Goal: Information Seeking & Learning: Check status

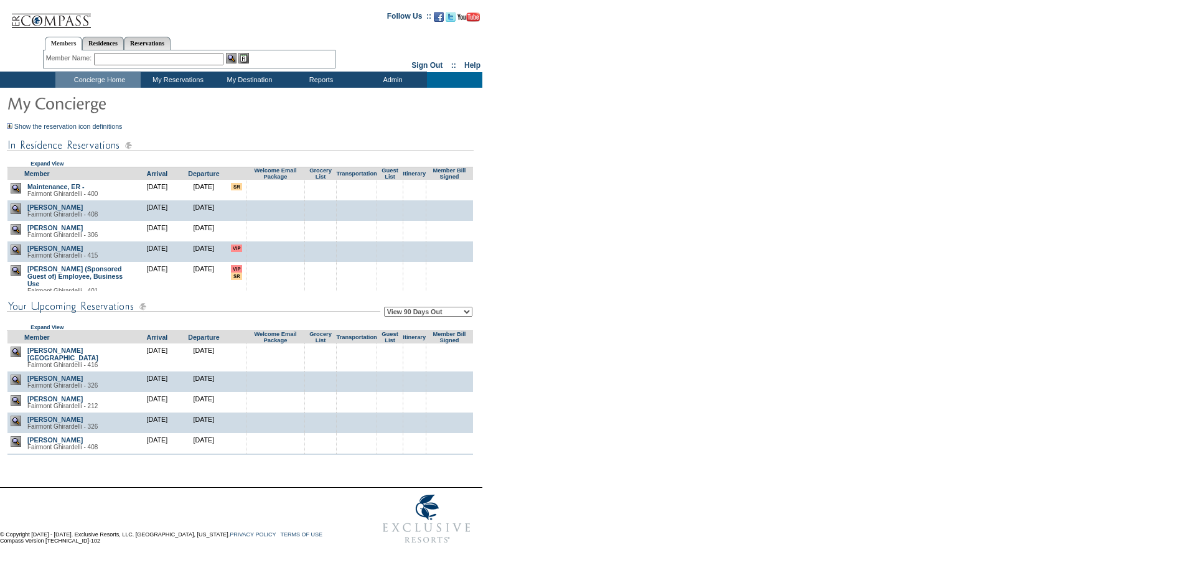
scroll to position [165, 0]
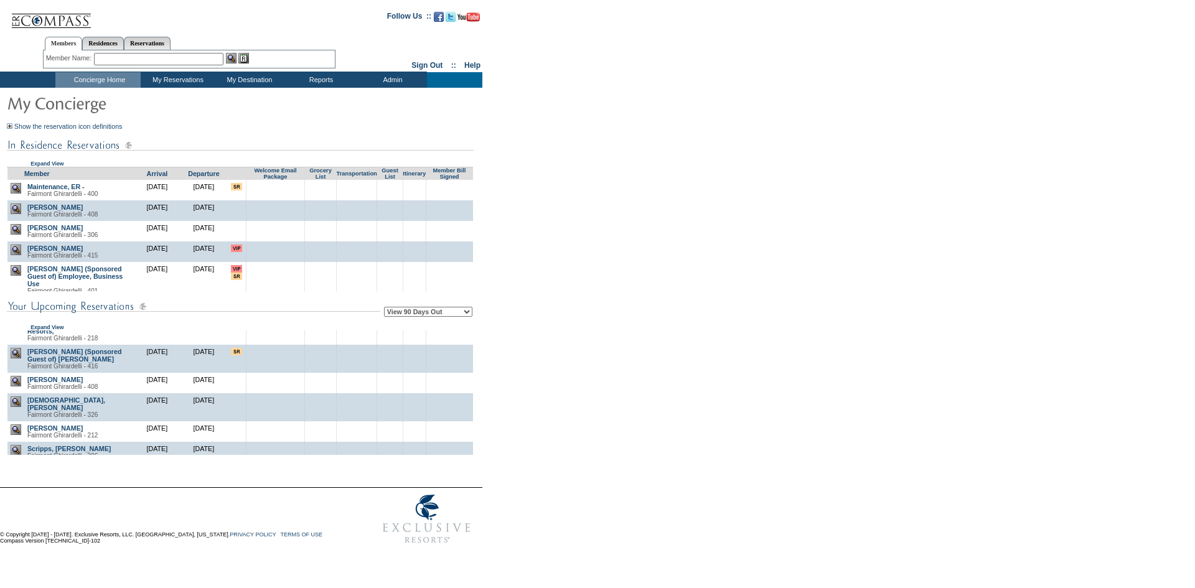
drag, startPoint x: 724, startPoint y: 304, endPoint x: 699, endPoint y: 297, distance: 25.8
drag, startPoint x: 699, startPoint y: 297, endPoint x: 503, endPoint y: 417, distance: 230.7
click at [698, 296] on form "Follow Us ::" at bounding box center [595, 276] width 1190 height 547
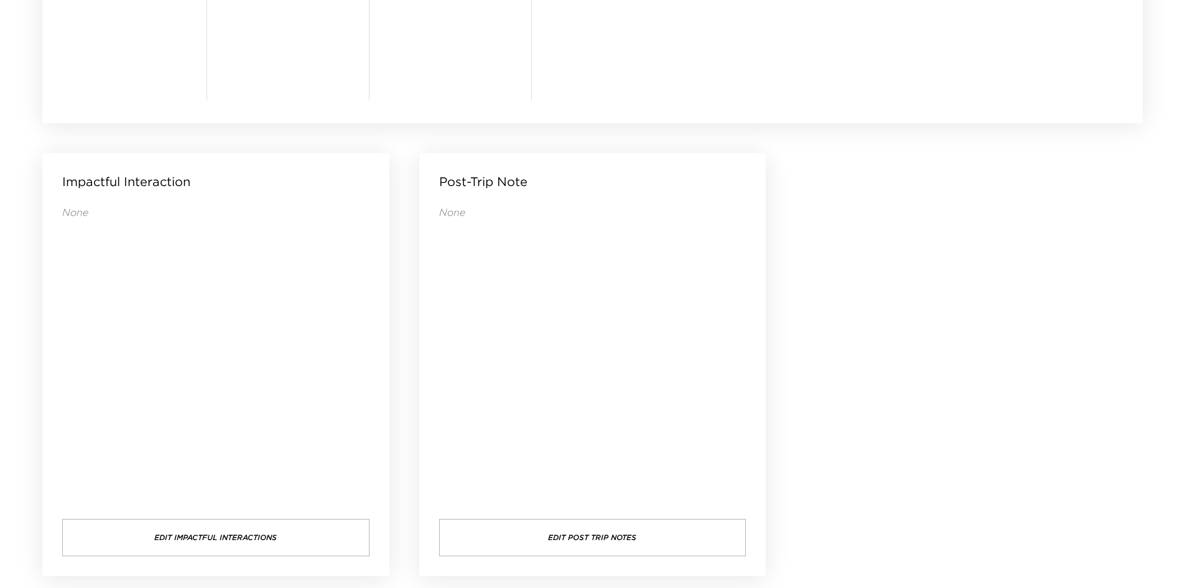
scroll to position [1198, 0]
drag, startPoint x: 597, startPoint y: 326, endPoint x: 533, endPoint y: 337, distance: 64.9
click at [533, 337] on div "None" at bounding box center [592, 347] width 307 height 289
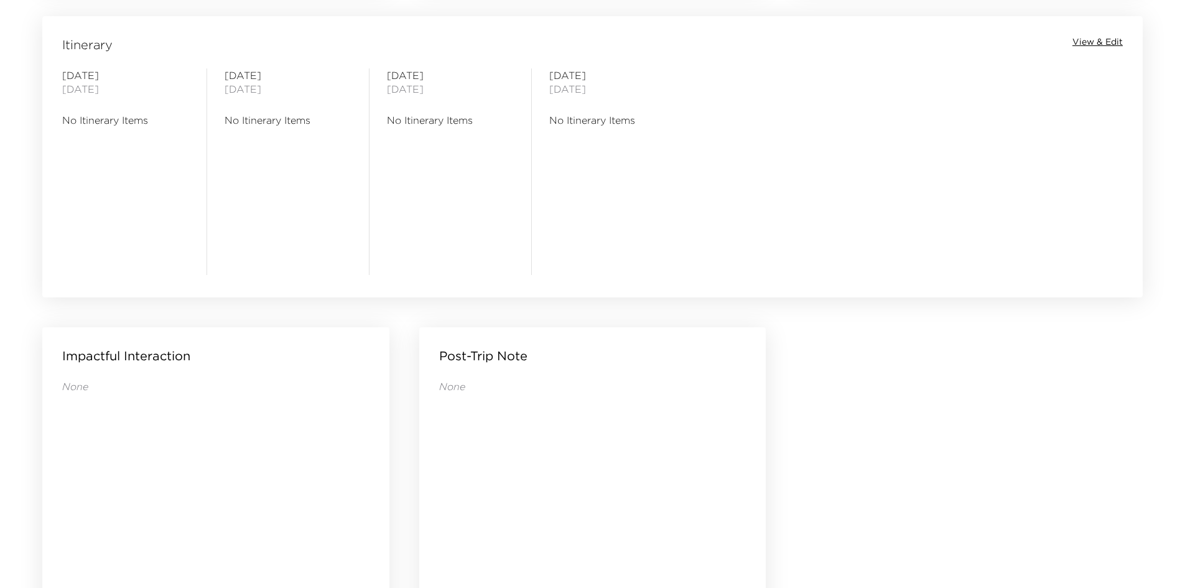
scroll to position [825, 0]
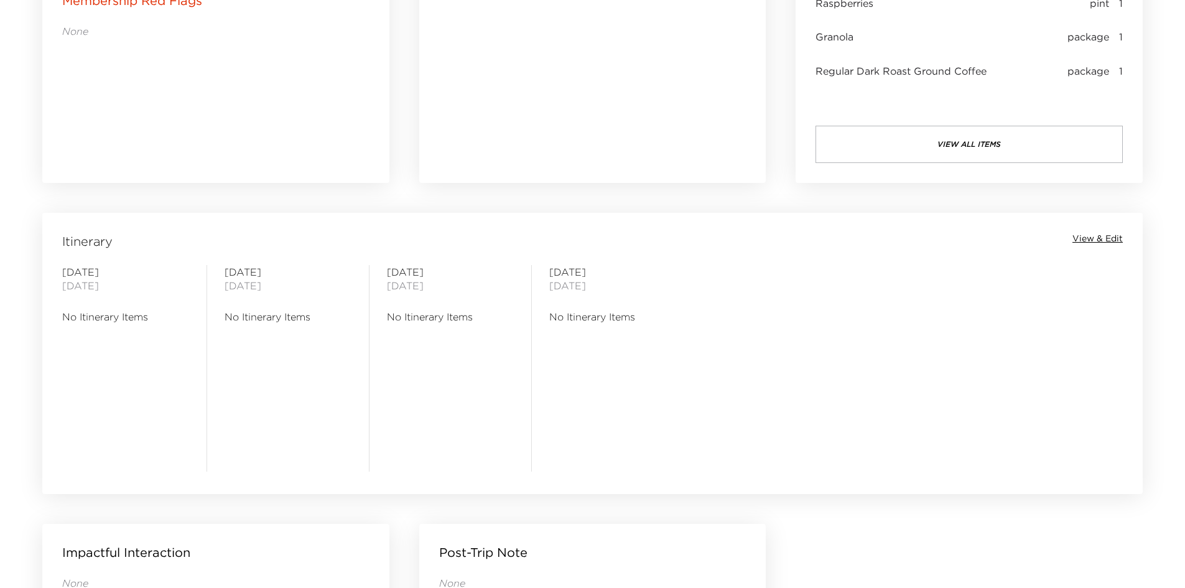
drag, startPoint x: 443, startPoint y: 376, endPoint x: 390, endPoint y: 388, distance: 54.2
click at [390, 388] on div "[DATE] No Itinerary Items" at bounding box center [450, 368] width 127 height 207
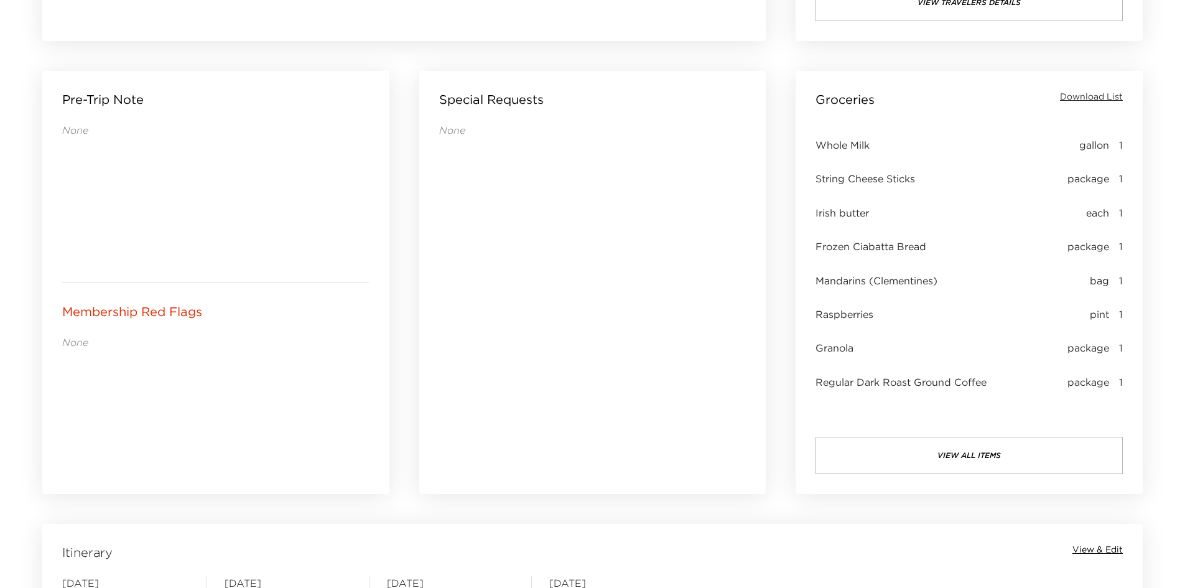
drag, startPoint x: 610, startPoint y: 380, endPoint x: 554, endPoint y: 373, distance: 56.3
click at [572, 375] on div "None" at bounding box center [592, 291] width 307 height 336
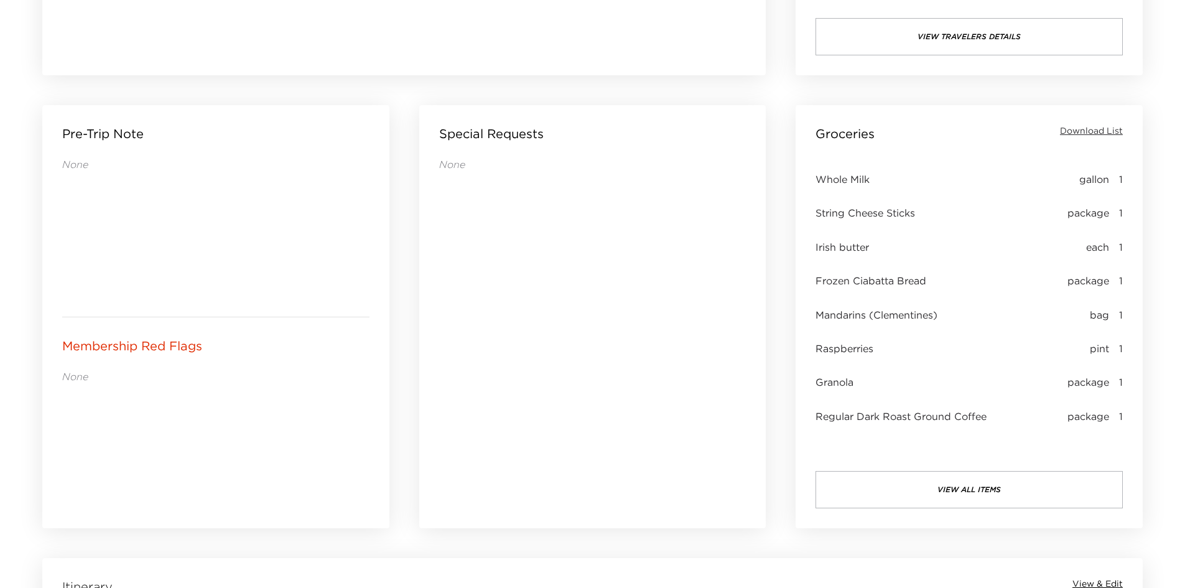
scroll to position [452, 0]
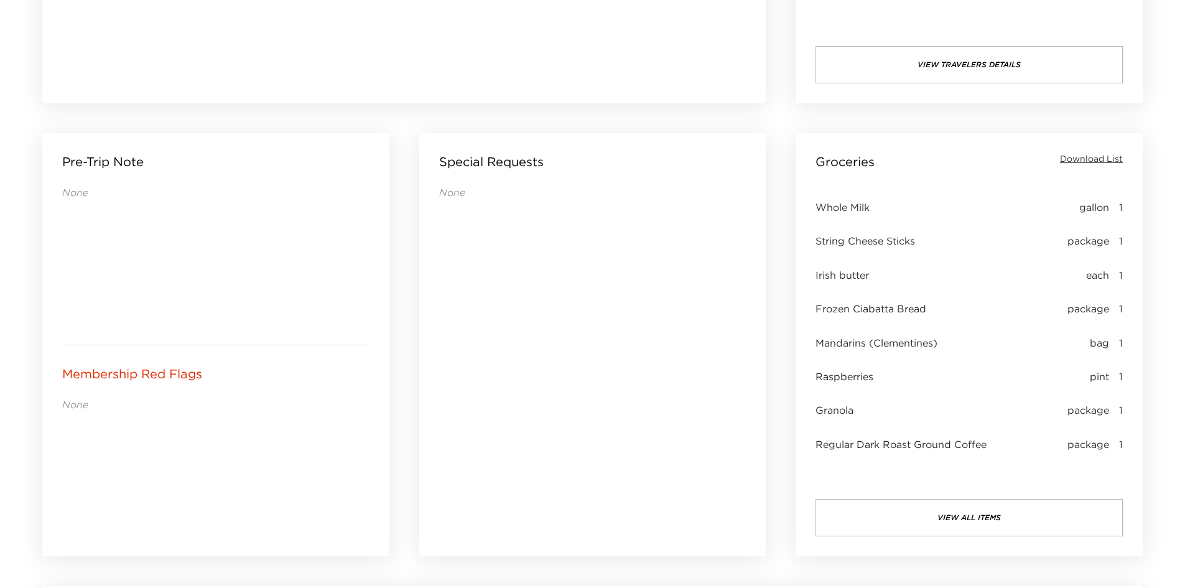
drag, startPoint x: 250, startPoint y: 439, endPoint x: 234, endPoint y: 442, distance: 16.6
click at [234, 442] on div "None" at bounding box center [215, 467] width 307 height 139
drag, startPoint x: 217, startPoint y: 431, endPoint x: 184, endPoint y: 436, distance: 33.4
click at [184, 436] on div "None" at bounding box center [215, 467] width 307 height 139
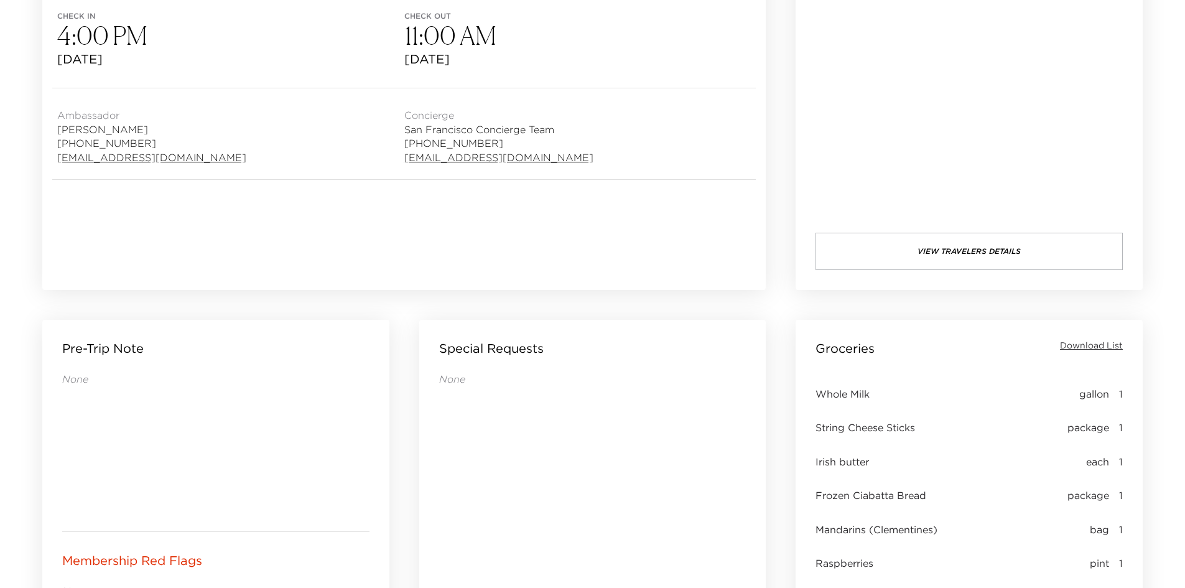
drag, startPoint x: 591, startPoint y: 478, endPoint x: 572, endPoint y: 476, distance: 18.8
click at [572, 478] on div "None" at bounding box center [592, 540] width 307 height 336
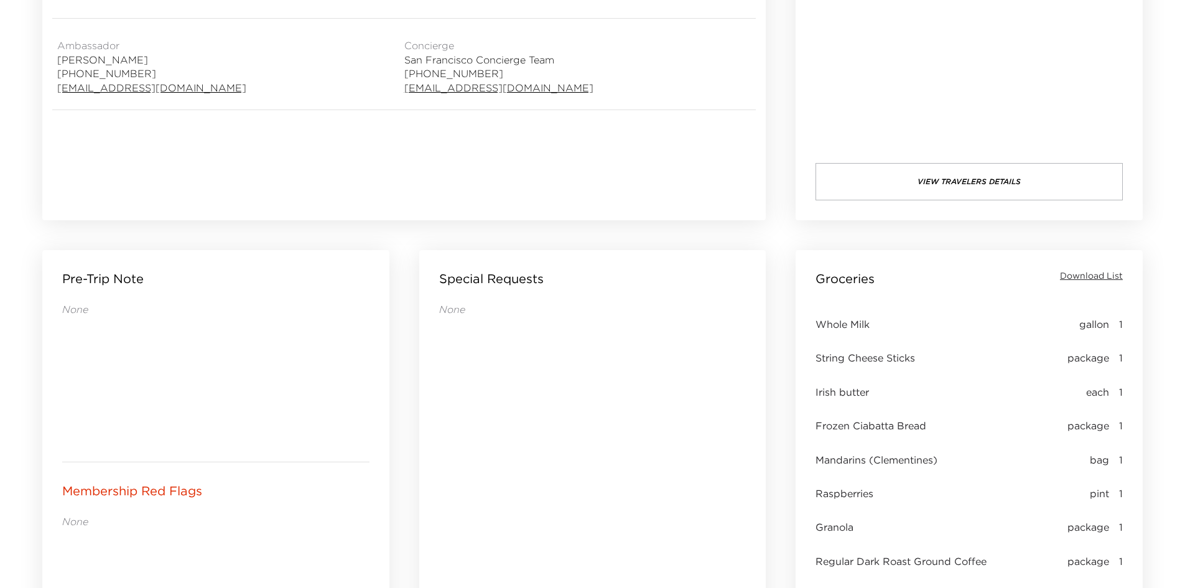
scroll to position [514, 0]
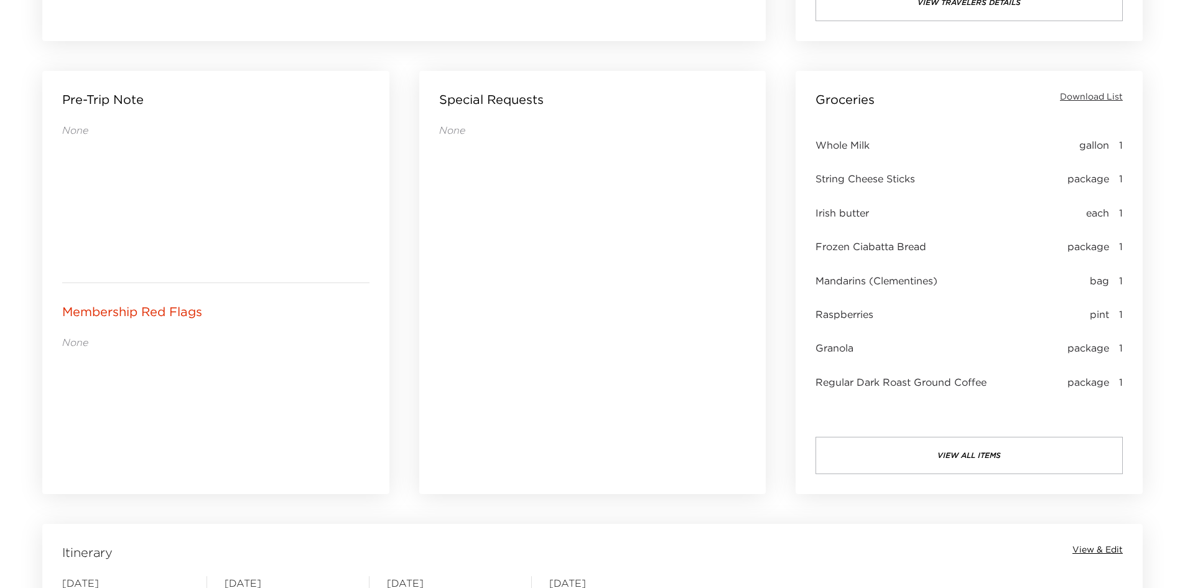
click at [1095, 93] on span "Download List" at bounding box center [1091, 97] width 63 height 12
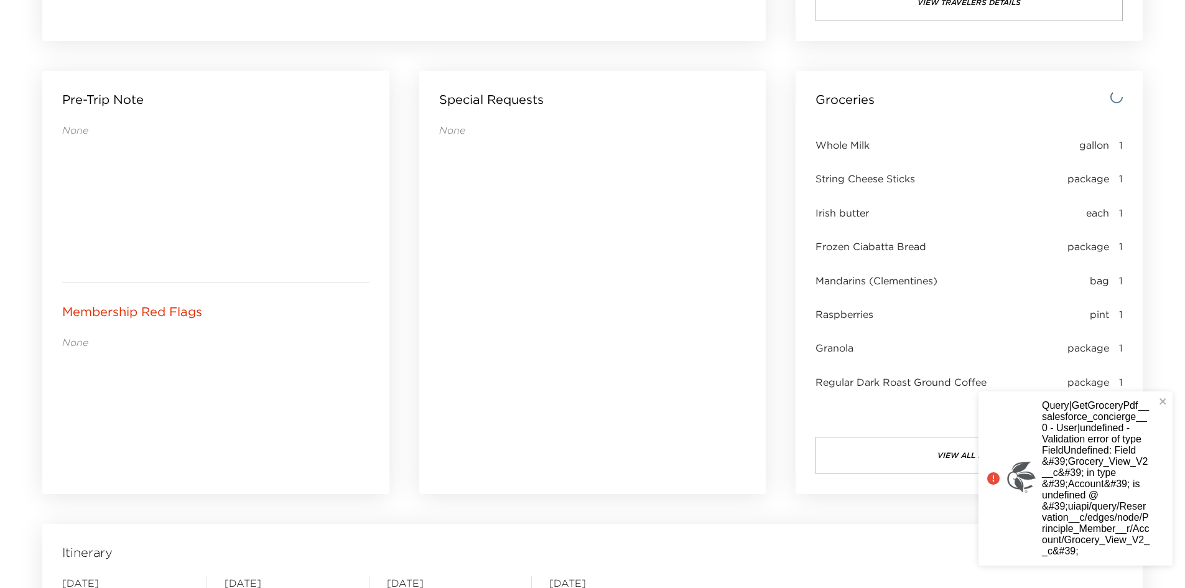
click at [1157, 402] on div "Query|GetGroceryPdf__salesforce_concierge__0 - User|undefined - Validation erro…" at bounding box center [1071, 478] width 175 height 164
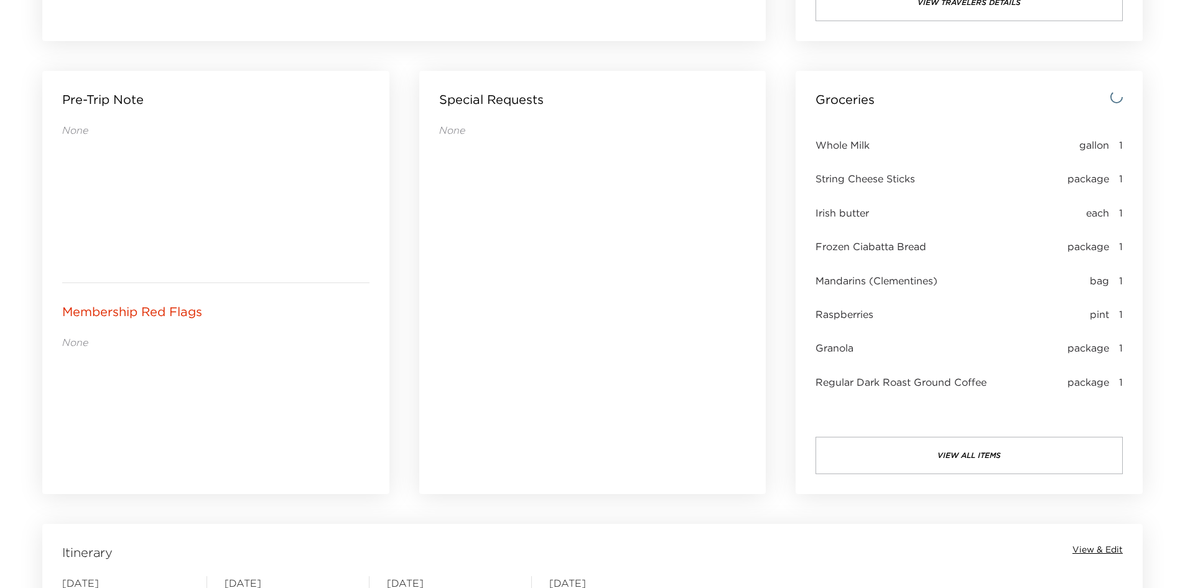
click at [965, 453] on button "view all items" at bounding box center [969, 455] width 307 height 37
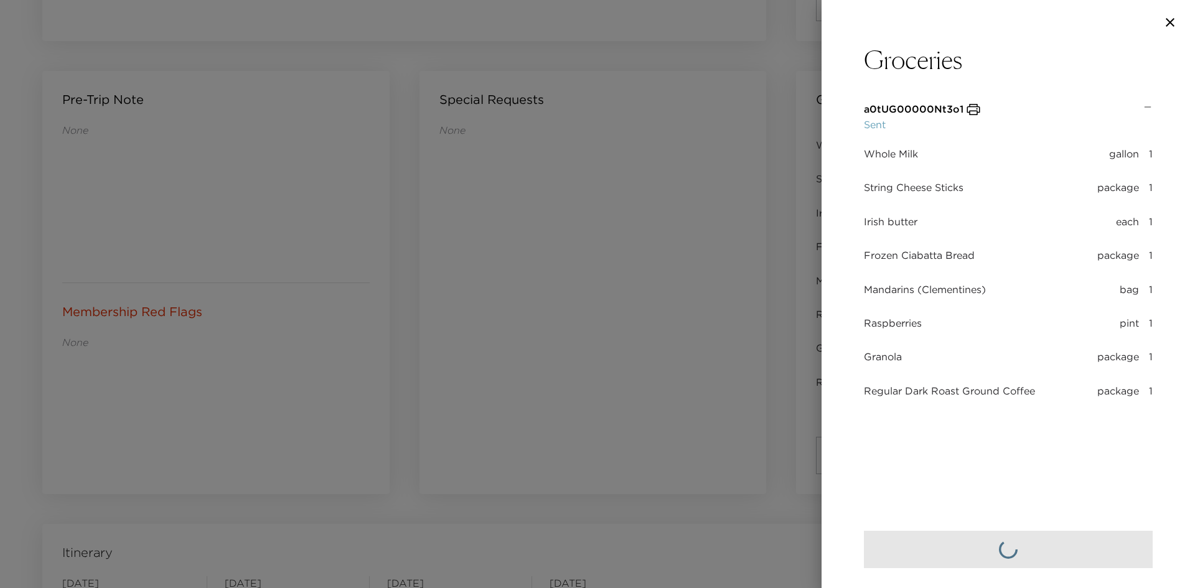
click at [704, 348] on div at bounding box center [597, 294] width 1195 height 588
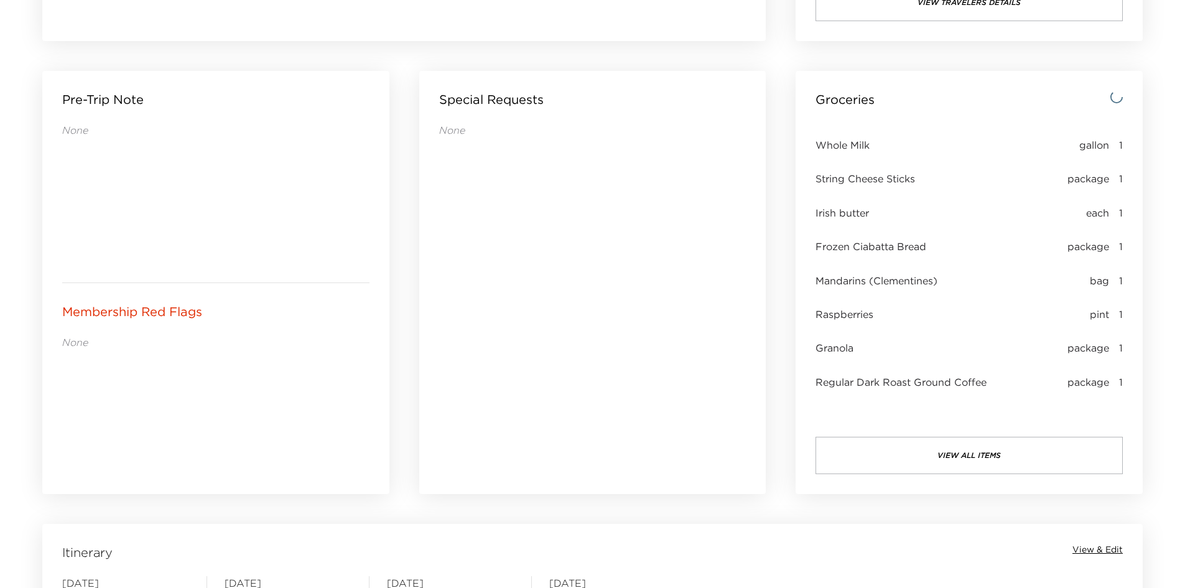
click at [610, 335] on div "None" at bounding box center [592, 291] width 307 height 336
click at [586, 333] on div "None" at bounding box center [592, 291] width 307 height 336
click at [578, 333] on div "None" at bounding box center [592, 291] width 307 height 336
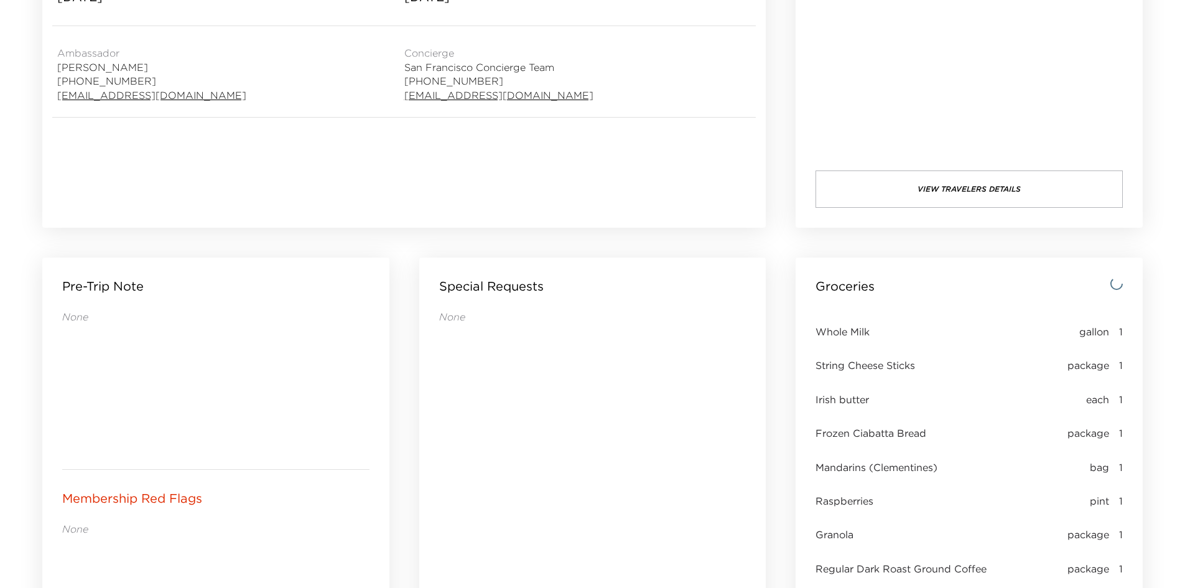
drag, startPoint x: 603, startPoint y: 335, endPoint x: 595, endPoint y: 341, distance: 9.3
click at [595, 341] on div "None" at bounding box center [592, 478] width 307 height 336
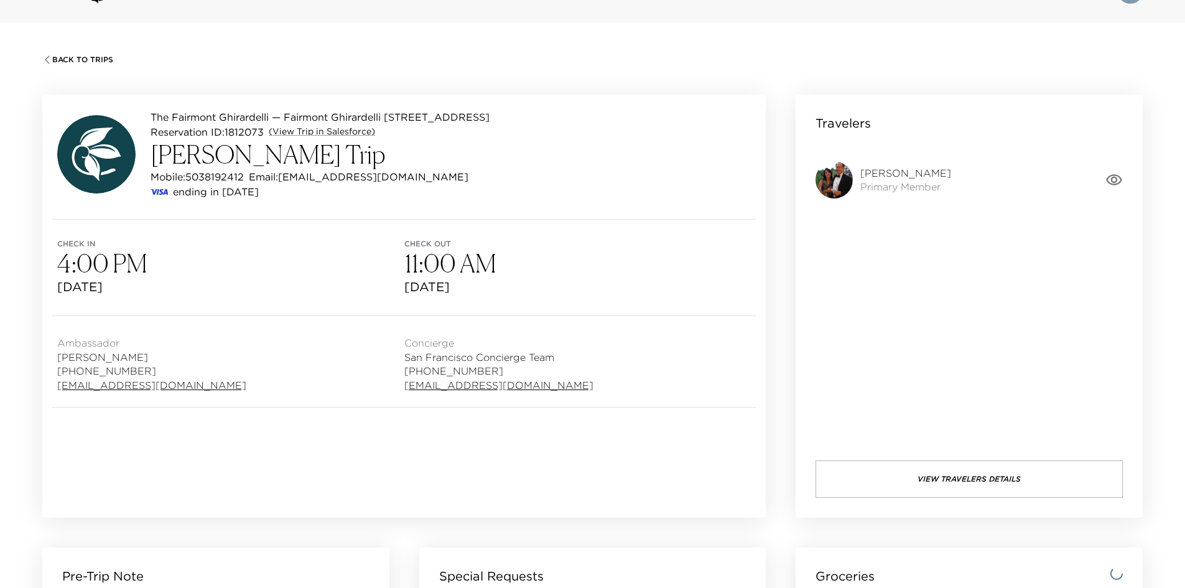
scroll to position [16, 0]
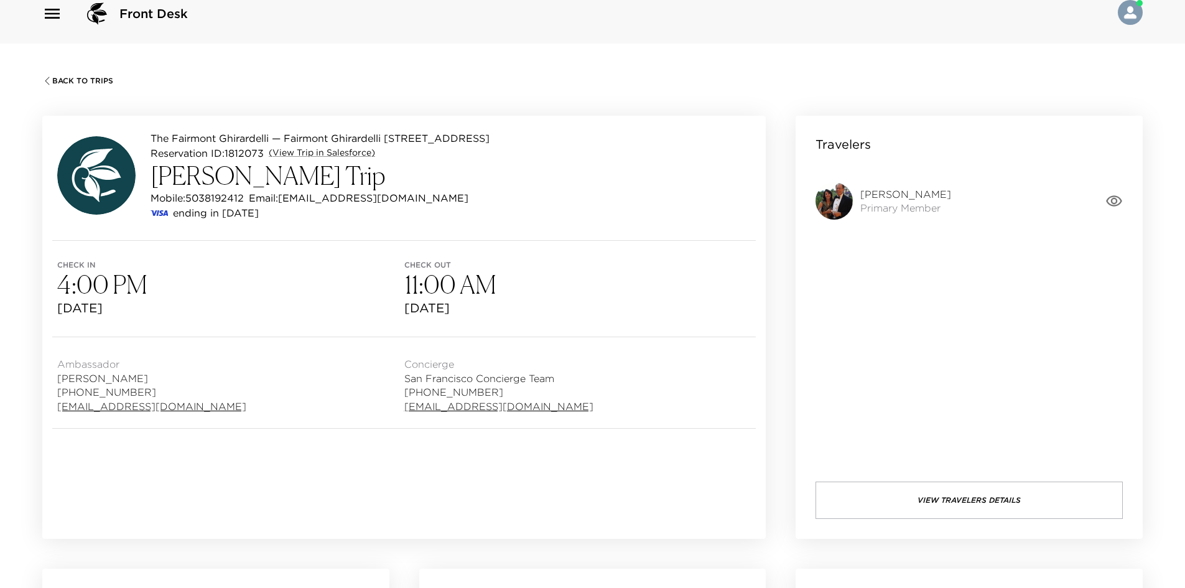
drag, startPoint x: 857, startPoint y: 289, endPoint x: 822, endPoint y: 290, distance: 34.2
click at [822, 290] on div "Travelers [PERSON_NAME] Primary Member View Travelers Details" at bounding box center [969, 327] width 347 height 423
drag, startPoint x: 830, startPoint y: 292, endPoint x: 819, endPoint y: 292, distance: 11.2
click at [819, 292] on div "Travelers [PERSON_NAME] Primary Member View Travelers Details" at bounding box center [969, 327] width 347 height 423
click at [818, 292] on div "Travelers [PERSON_NAME] Primary Member View Travelers Details" at bounding box center [969, 327] width 347 height 423
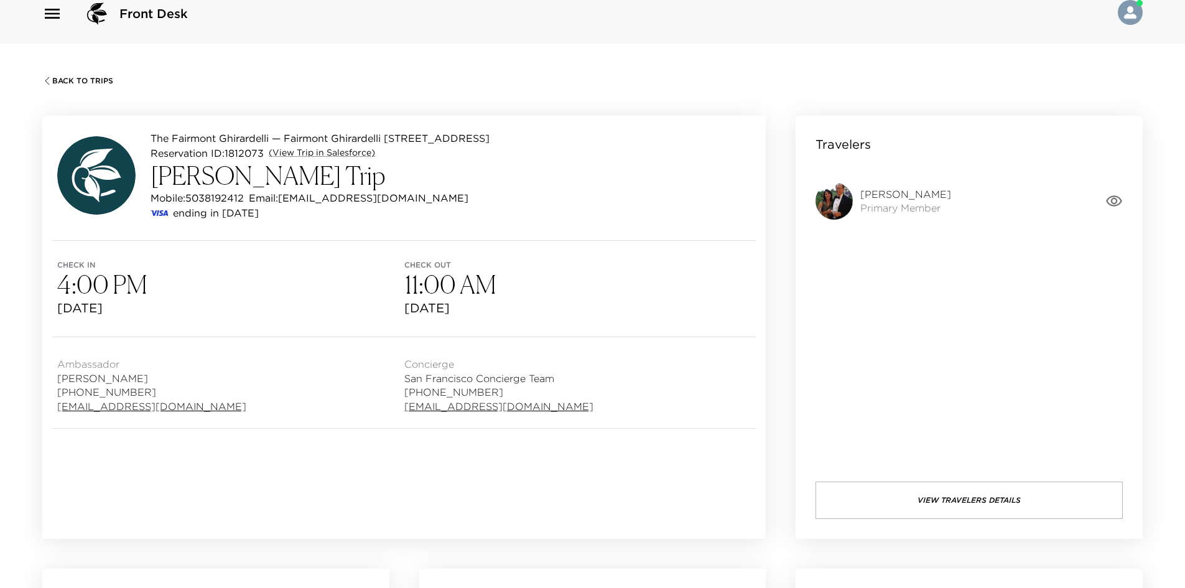
scroll to position [452, 0]
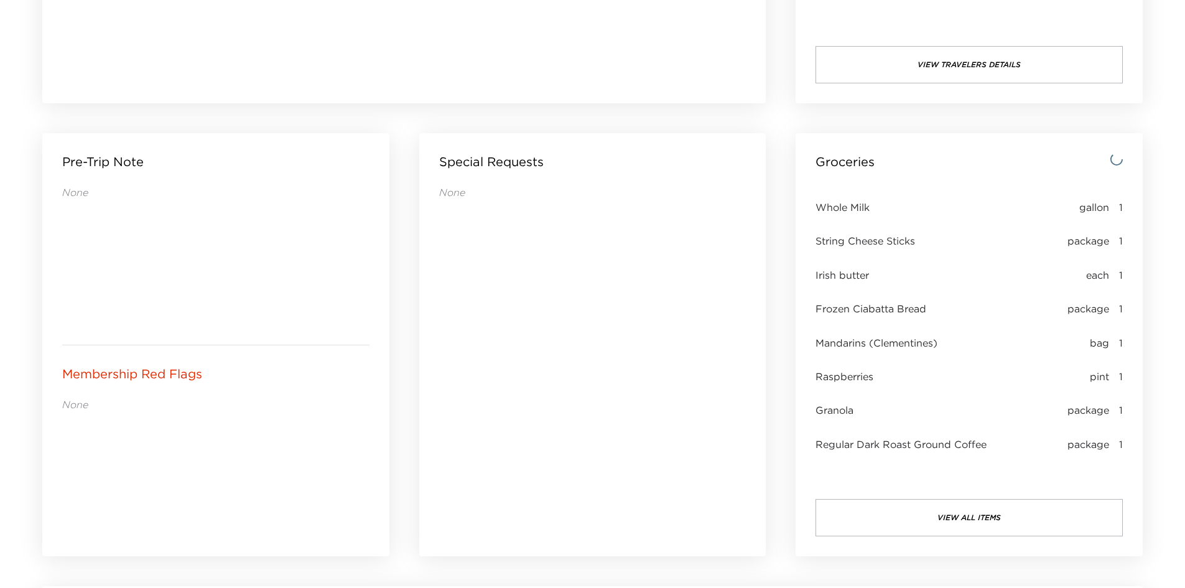
drag, startPoint x: 681, startPoint y: 298, endPoint x: 669, endPoint y: 299, distance: 12.5
click at [671, 299] on div "None" at bounding box center [592, 353] width 307 height 336
drag, startPoint x: 697, startPoint y: 450, endPoint x: 668, endPoint y: 447, distance: 29.4
click at [647, 441] on div "None" at bounding box center [592, 353] width 307 height 336
click at [874, 519] on button "view all items" at bounding box center [969, 517] width 307 height 37
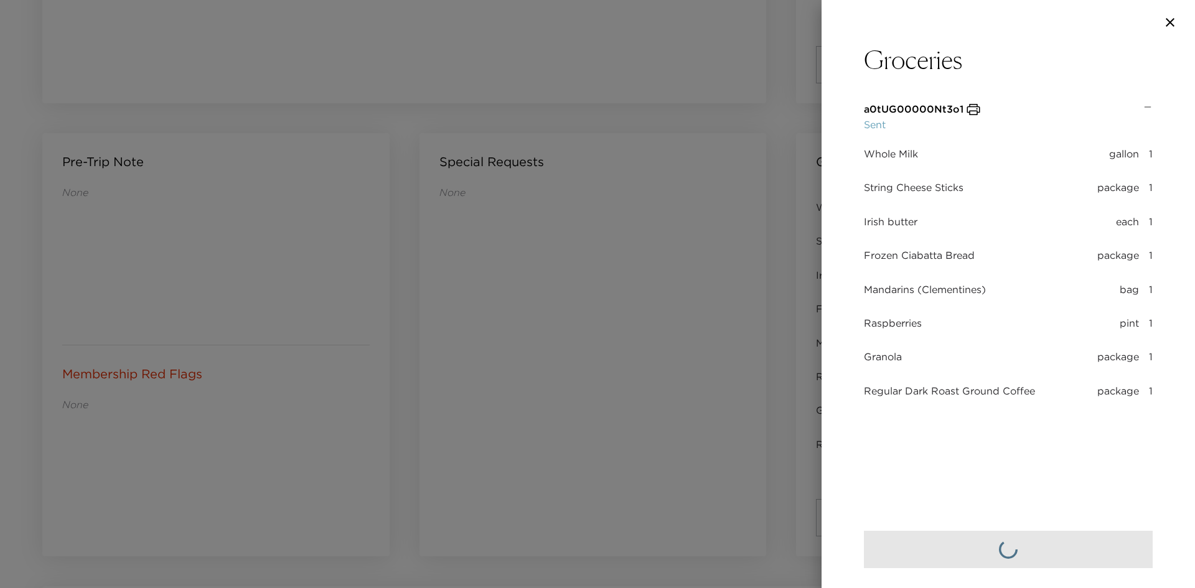
click at [635, 332] on div at bounding box center [597, 294] width 1195 height 588
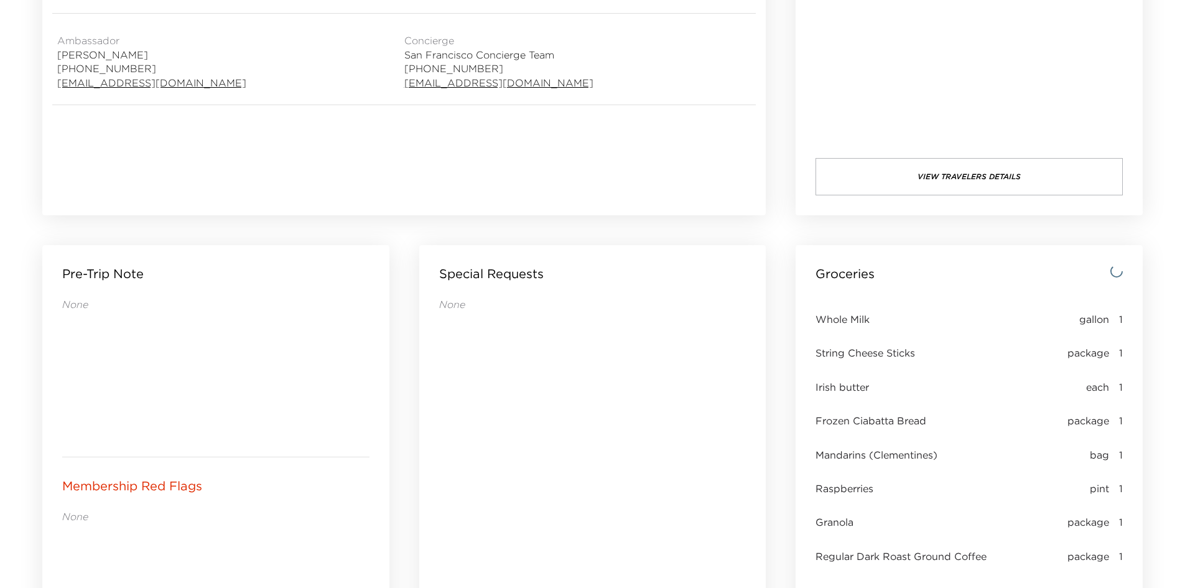
scroll to position [141, 0]
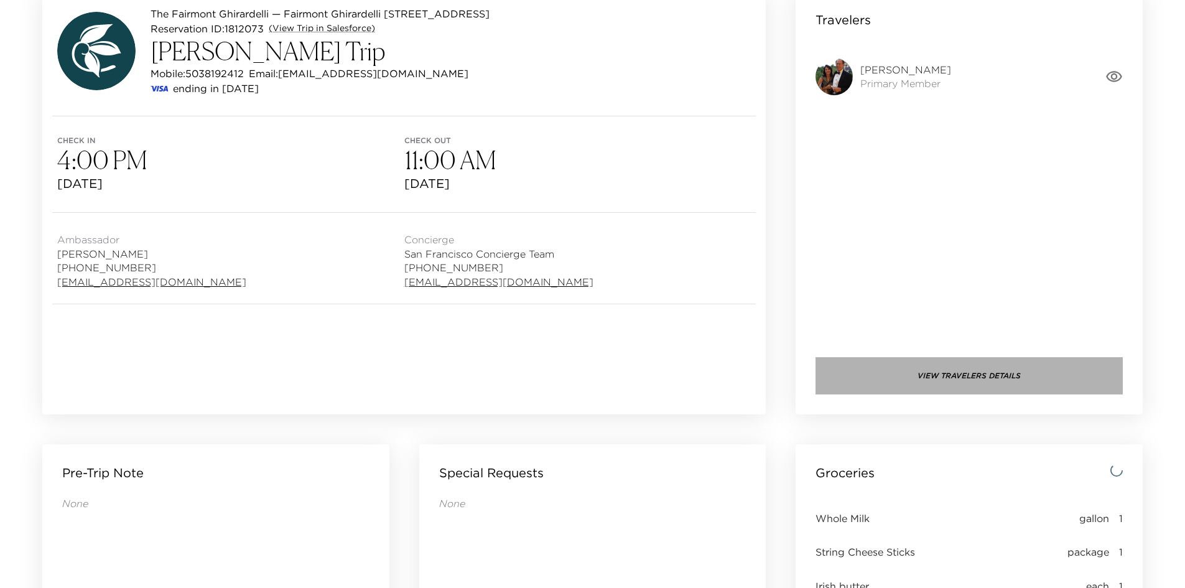
click at [894, 370] on button "View Travelers Details" at bounding box center [969, 375] width 307 height 37
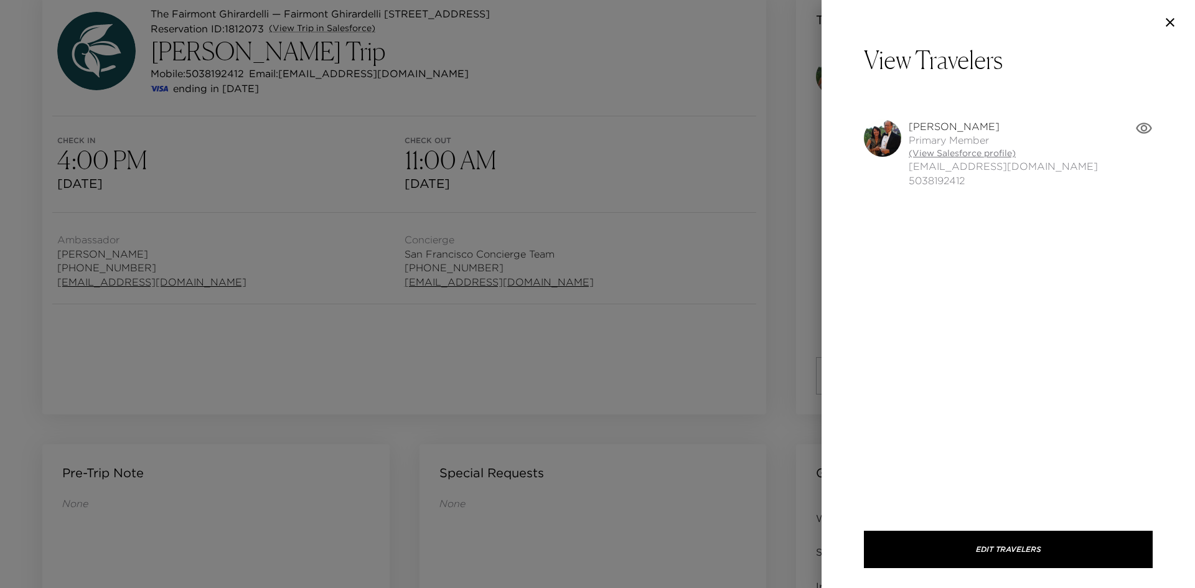
click at [936, 154] on link "(View Salesforce profile)" at bounding box center [1002, 153] width 189 height 12
click at [617, 34] on div at bounding box center [597, 294] width 1195 height 588
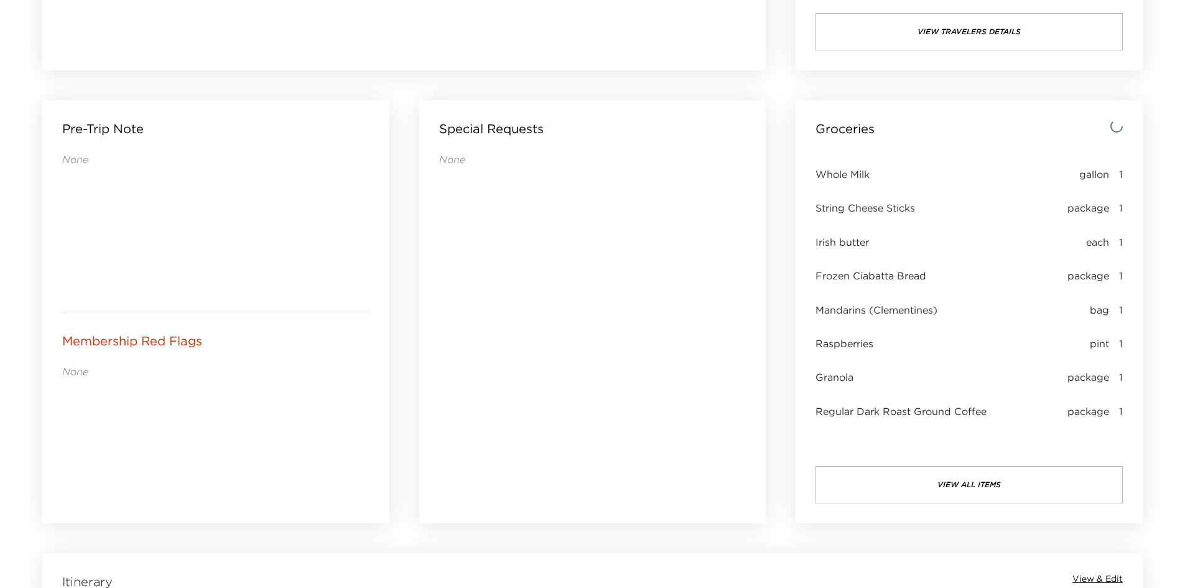
scroll to position [576, 0]
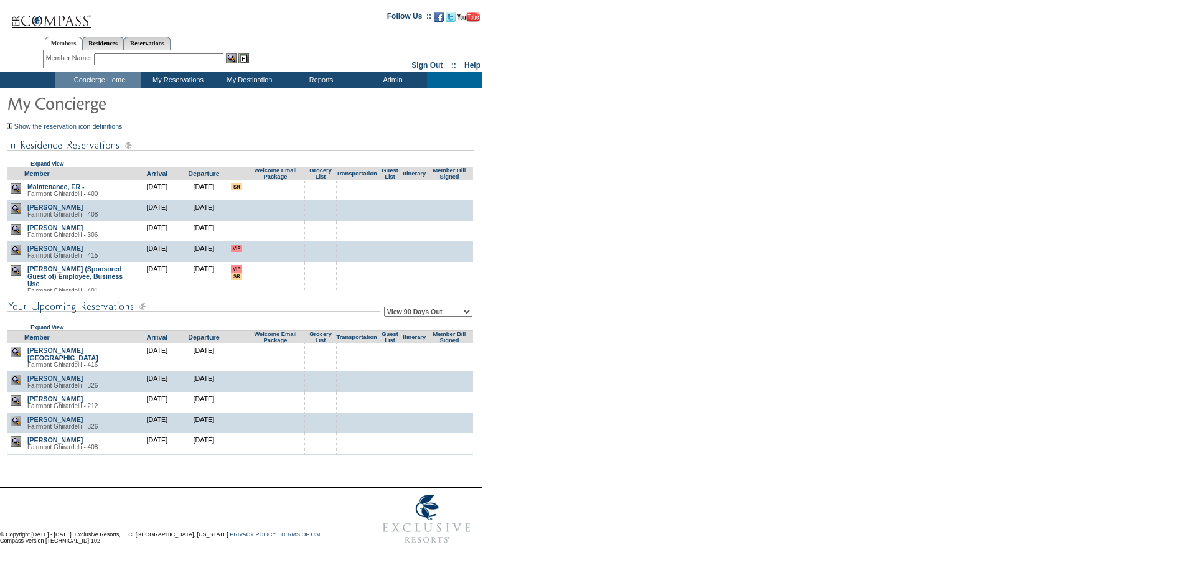
drag, startPoint x: 666, startPoint y: 355, endPoint x: 636, endPoint y: 322, distance: 44.5
click at [636, 322] on form "Follow Us ::" at bounding box center [595, 276] width 1190 height 547
drag, startPoint x: 684, startPoint y: 356, endPoint x: 612, endPoint y: 323, distance: 78.8
click at [612, 323] on form "Follow Us ::" at bounding box center [595, 276] width 1190 height 547
drag, startPoint x: 612, startPoint y: 323, endPoint x: 564, endPoint y: 343, distance: 51.9
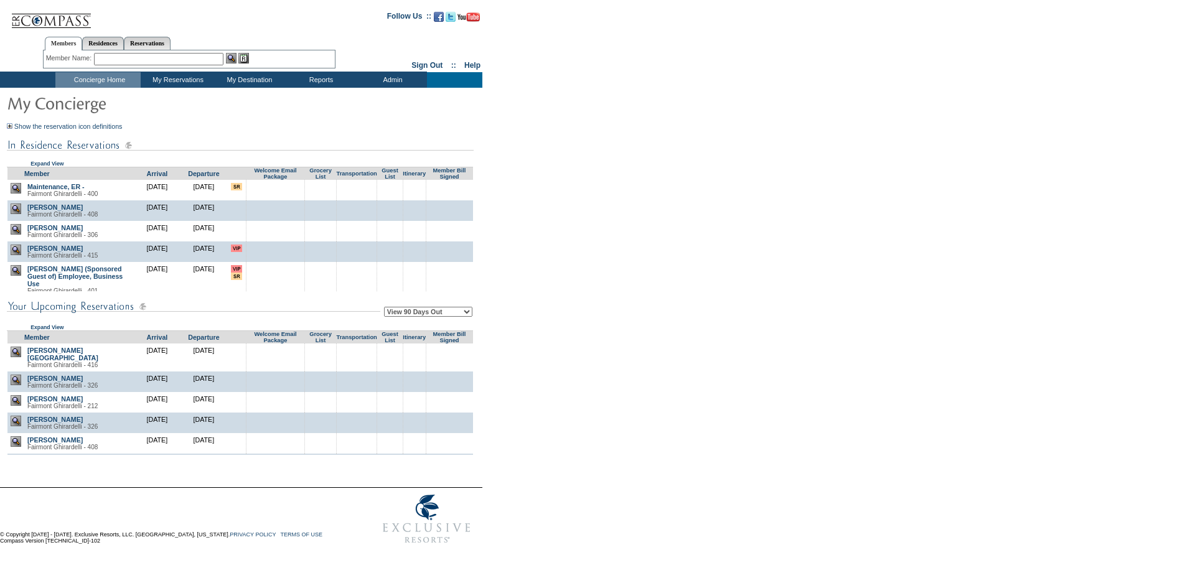
click at [565, 343] on form "Follow Us ::" at bounding box center [595, 276] width 1190 height 547
drag, startPoint x: 654, startPoint y: 396, endPoint x: 609, endPoint y: 406, distance: 46.0
click at [609, 406] on form "Follow Us ::" at bounding box center [595, 276] width 1190 height 547
drag, startPoint x: 758, startPoint y: 405, endPoint x: 748, endPoint y: 405, distance: 10.0
drag, startPoint x: 748, startPoint y: 405, endPoint x: 709, endPoint y: 403, distance: 39.2
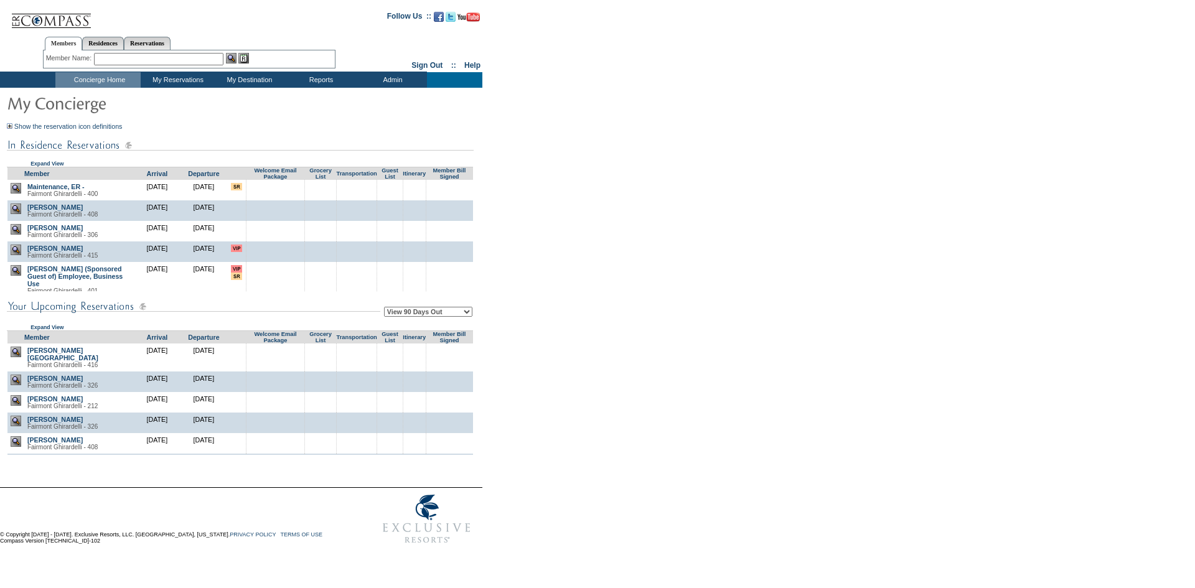
click at [709, 403] on form "Follow Us ::" at bounding box center [595, 276] width 1190 height 547
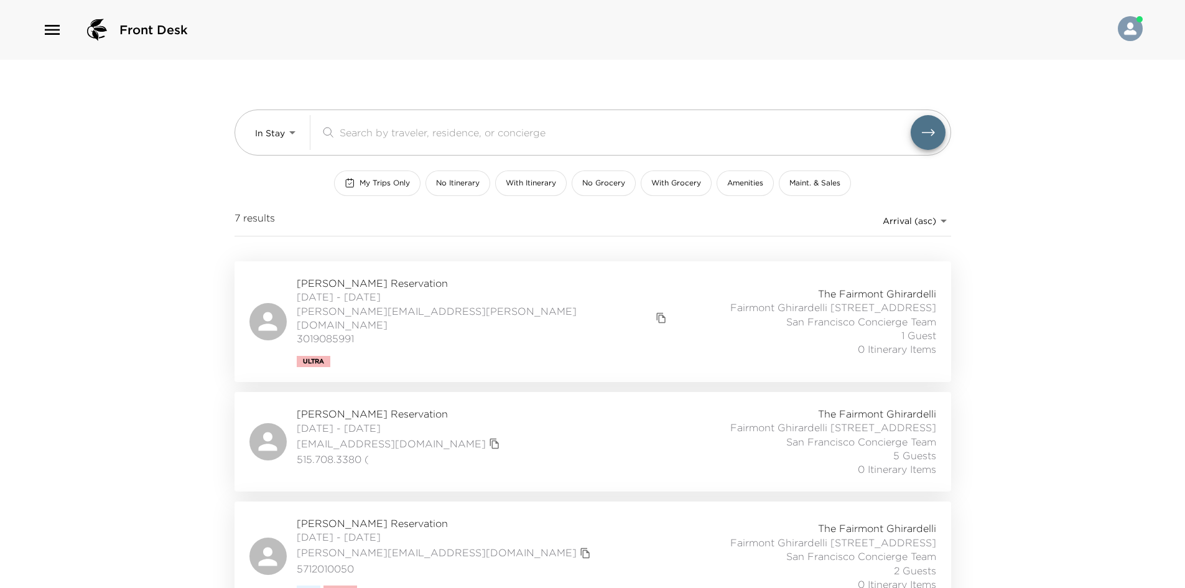
drag, startPoint x: 184, startPoint y: 165, endPoint x: 525, endPoint y: 27, distance: 368.4
click at [118, 164] on div "Front Desk In Stay In-Stay ​ My Trips Only No Itinerary With Itinerary No Groce…" at bounding box center [592, 294] width 1185 height 588
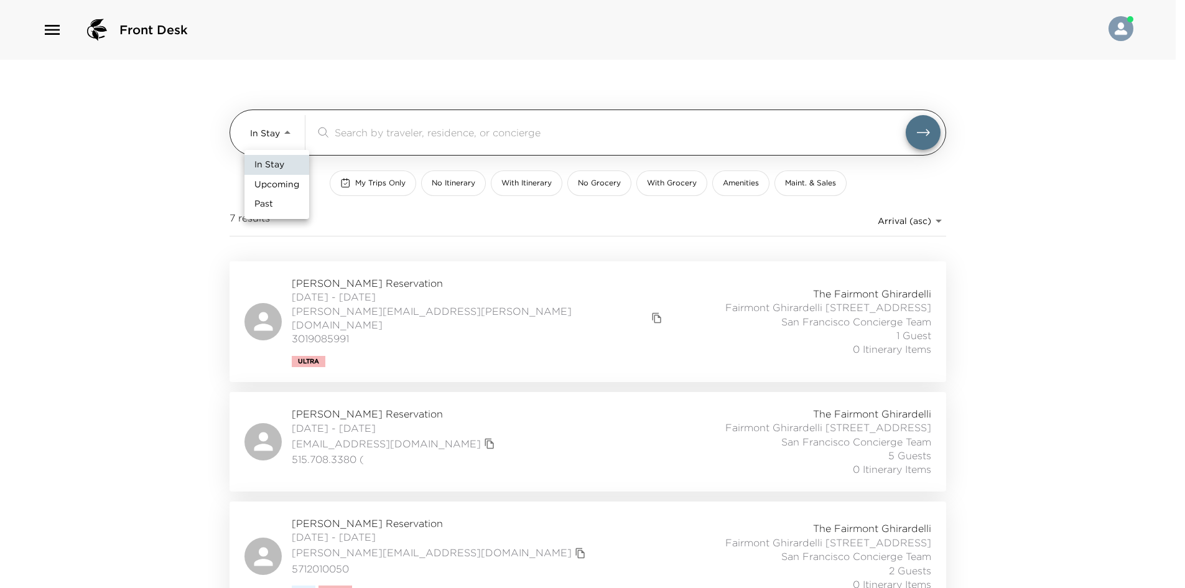
click at [271, 128] on body "Front Desk In Stay In-Stay ​ My Trips Only No Itinerary With Itinerary No Groce…" at bounding box center [592, 294] width 1185 height 588
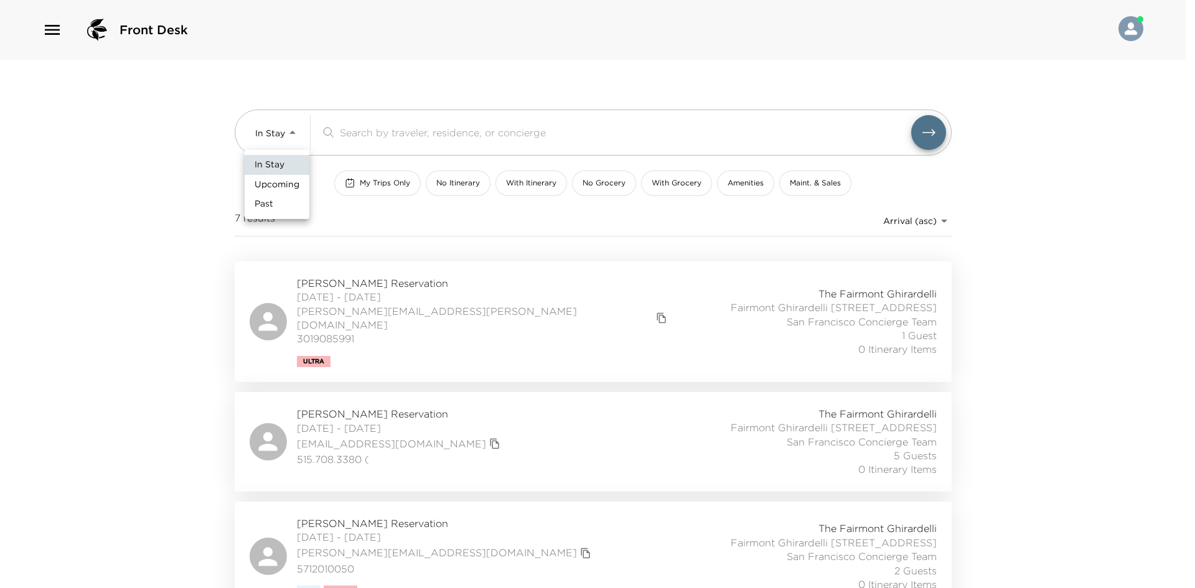
click at [268, 185] on span "Upcoming" at bounding box center [276, 185] width 45 height 12
type input "Upcoming"
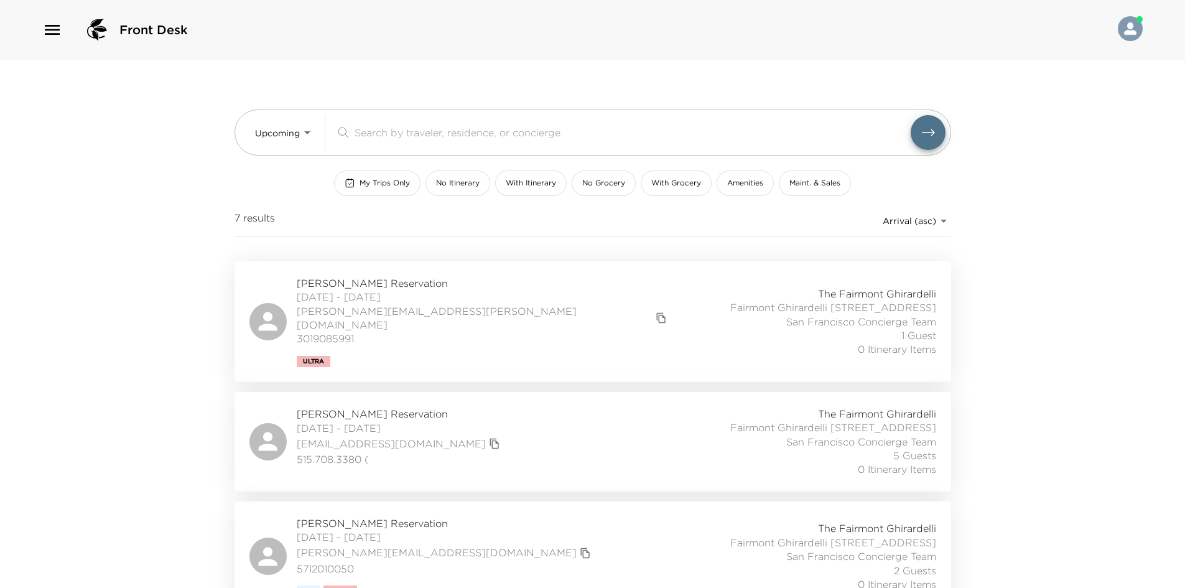
click at [175, 186] on div at bounding box center [592, 294] width 1185 height 588
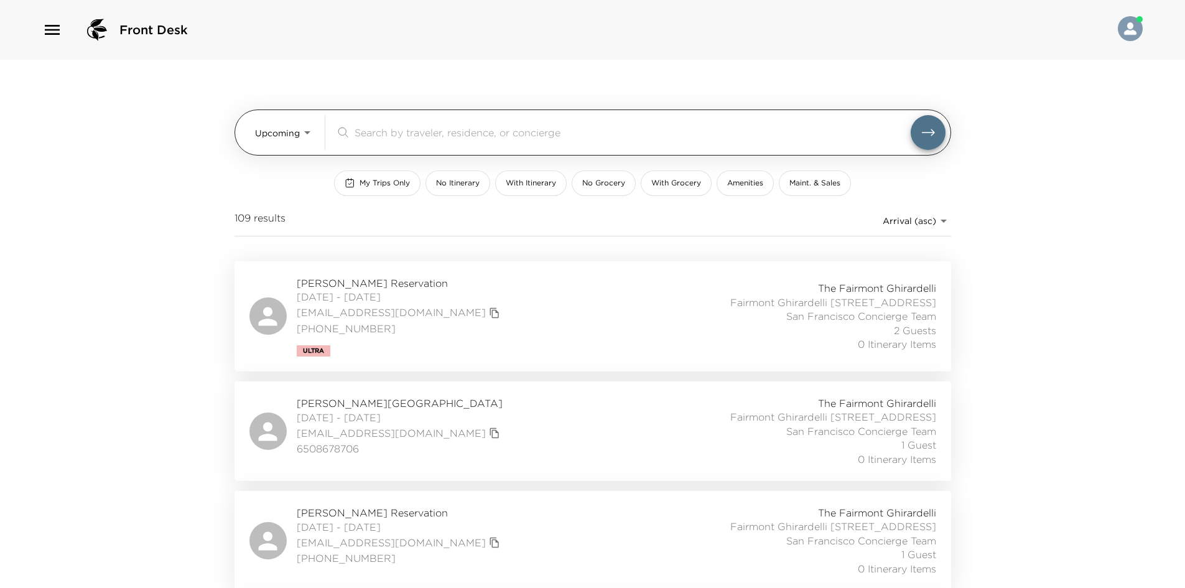
click at [306, 139] on body "Front Desk Upcoming Upcoming ​ My Trips Only No Itinerary With Itinerary No Gro…" at bounding box center [592, 294] width 1185 height 588
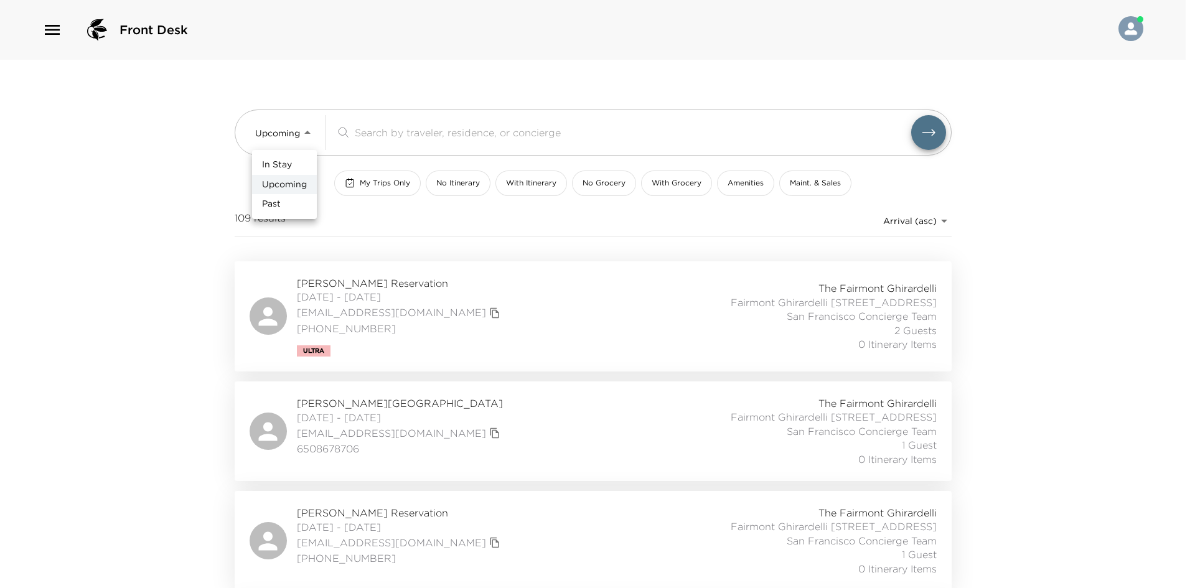
click at [238, 142] on div at bounding box center [597, 294] width 1195 height 588
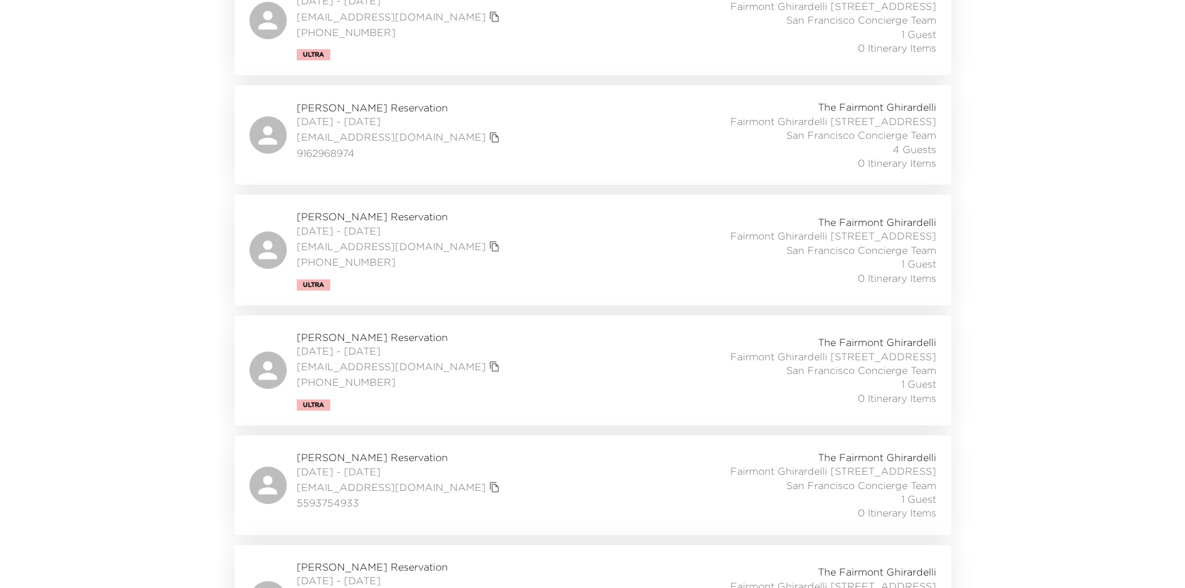
scroll to position [3330, 0]
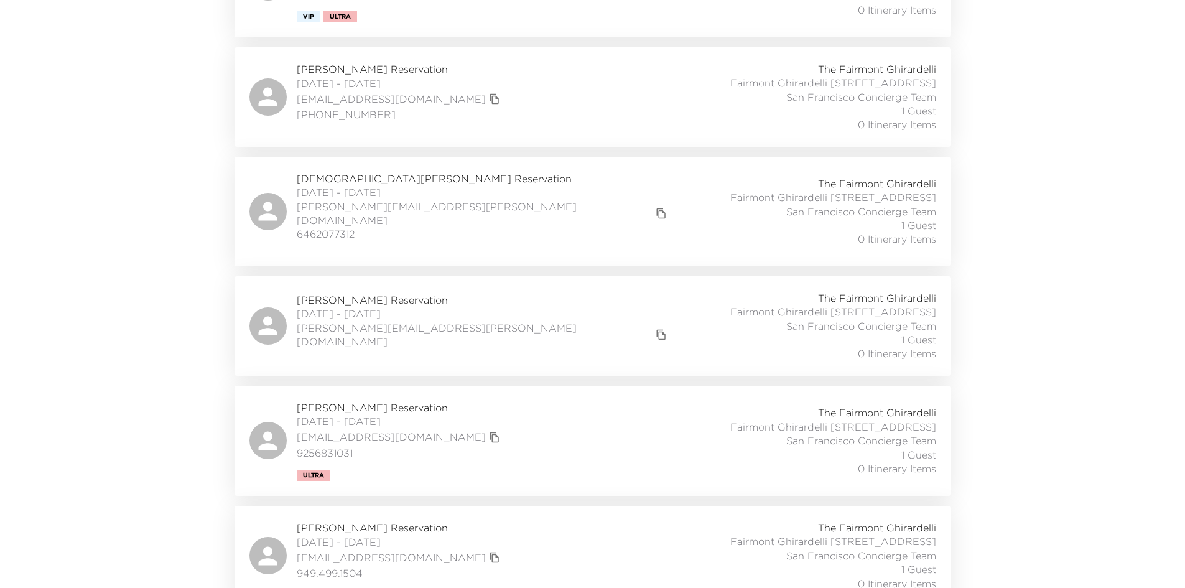
click at [528, 132] on div "Tom Connor Reservation 10/16/2025 - 10/19/2025 tcconnor@me.com (203) 862-9628 T…" at bounding box center [592, 97] width 687 height 70
